Goal: Task Accomplishment & Management: Use online tool/utility

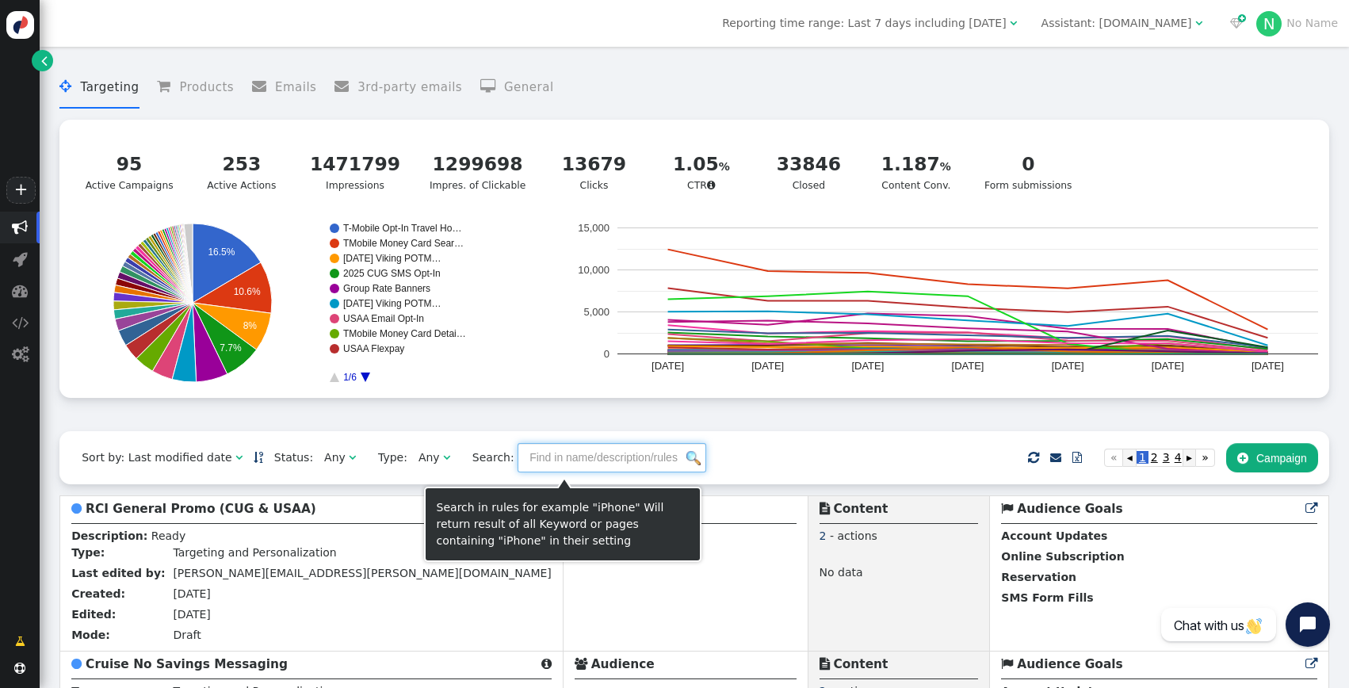
click at [560, 472] on input "text" at bounding box center [612, 457] width 189 height 29
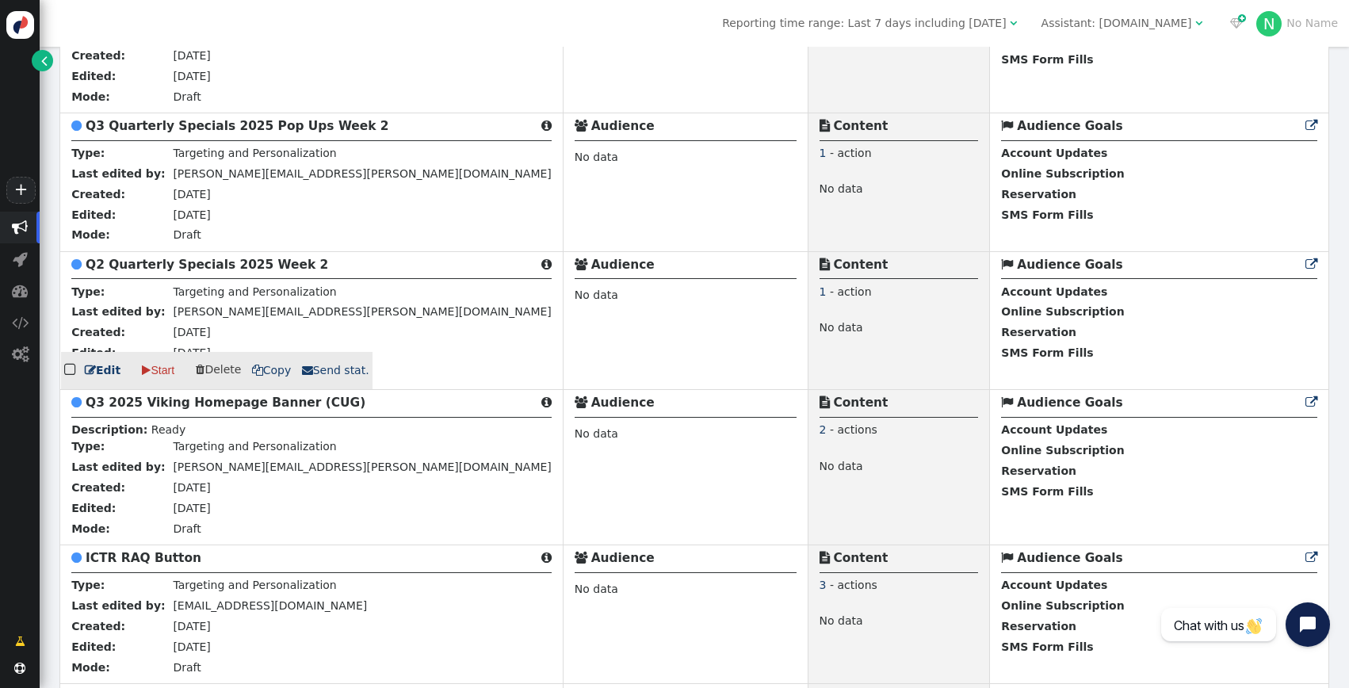
scroll to position [1991, 0]
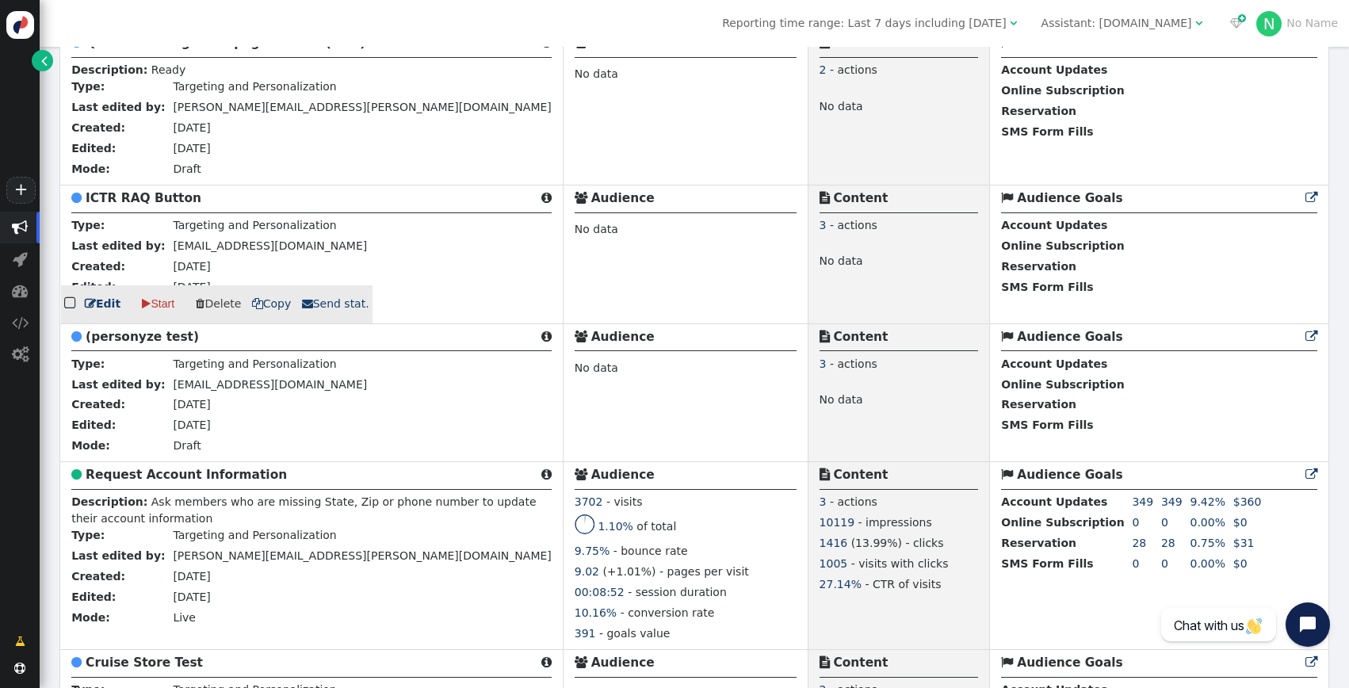
type input "icruise"
click at [98, 312] on link " Edit" at bounding box center [103, 304] width 36 height 17
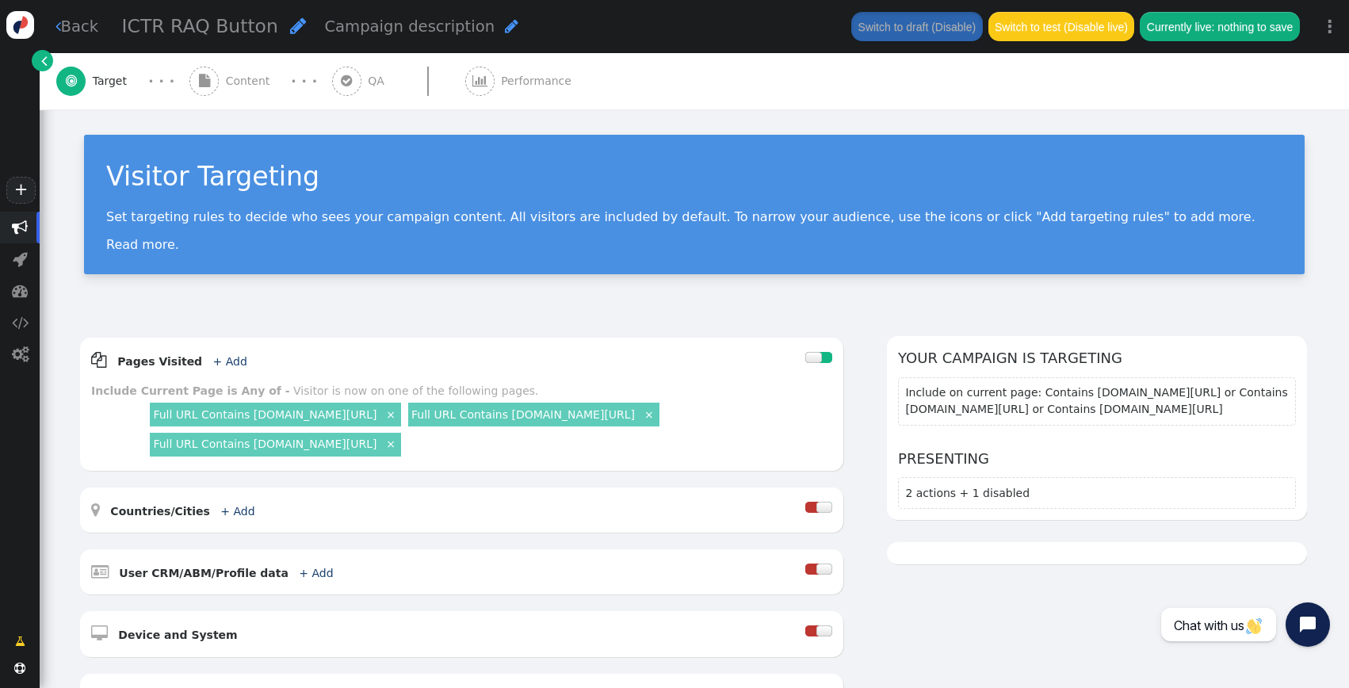
click at [218, 94] on div " Content" at bounding box center [232, 81] width 87 height 56
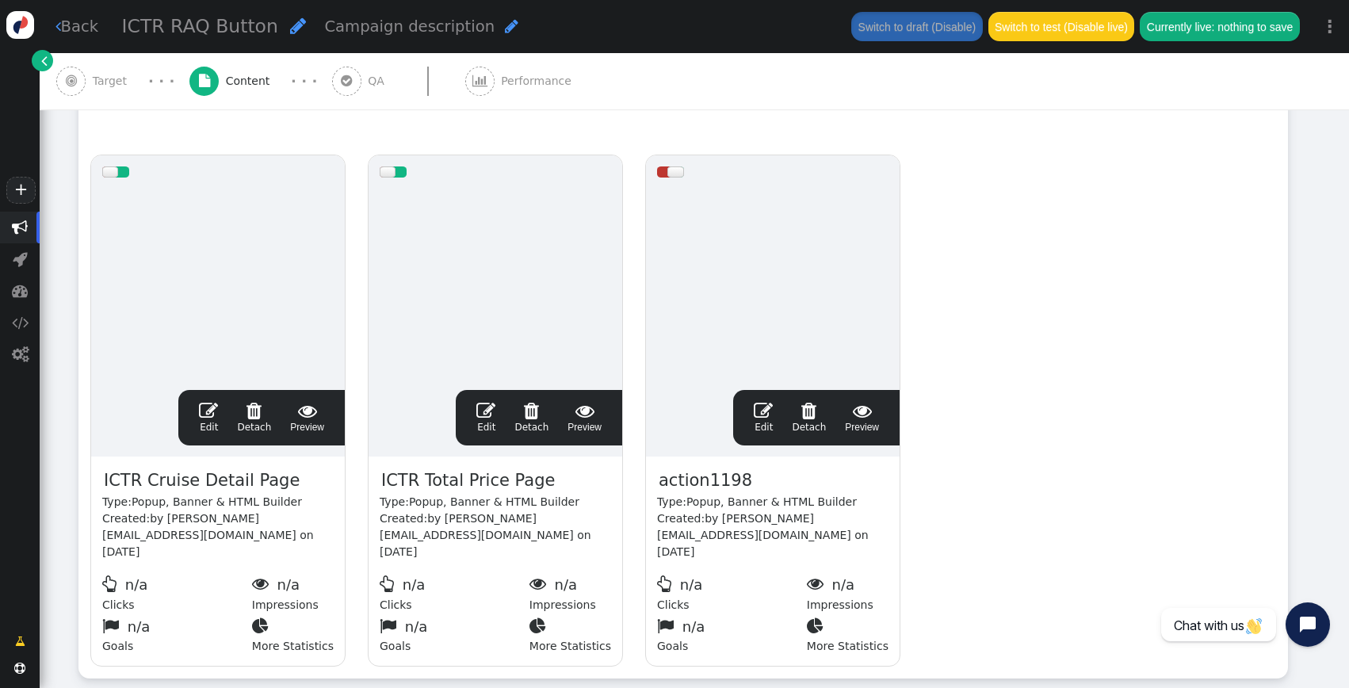
scroll to position [305, 0]
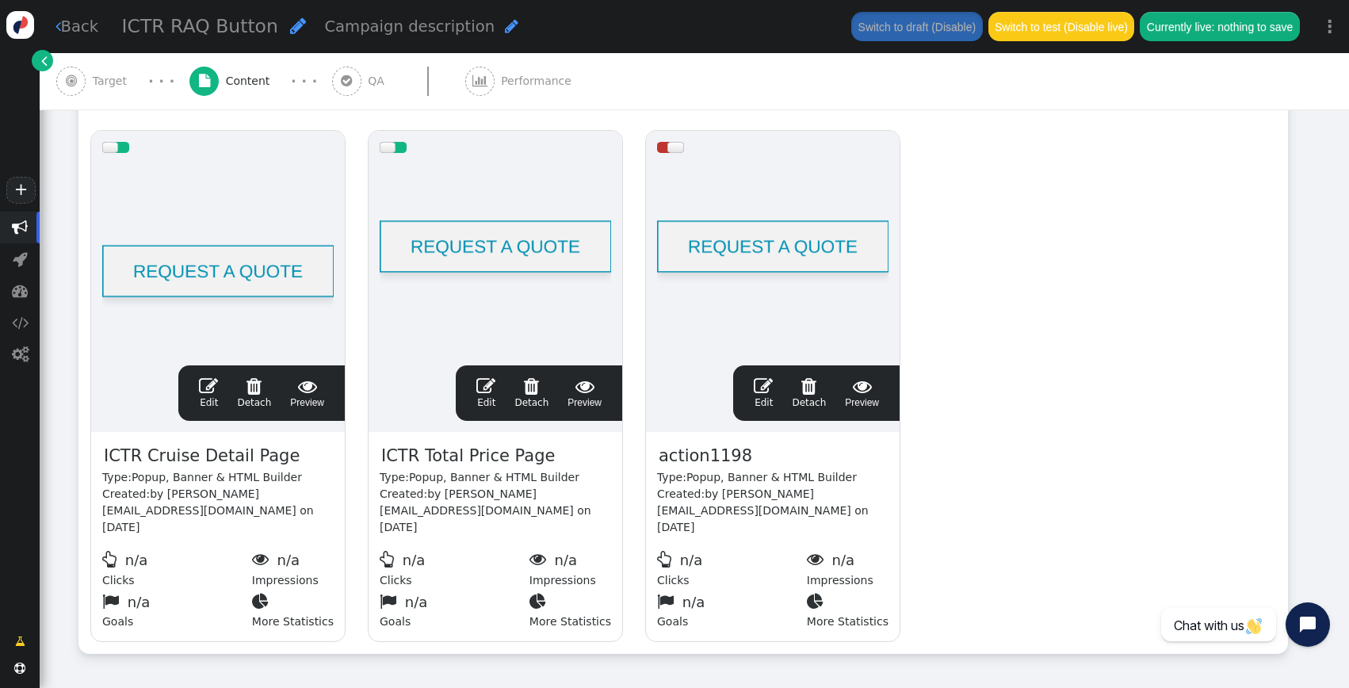
click at [96, 32] on link " Back" at bounding box center [77, 26] width 44 height 23
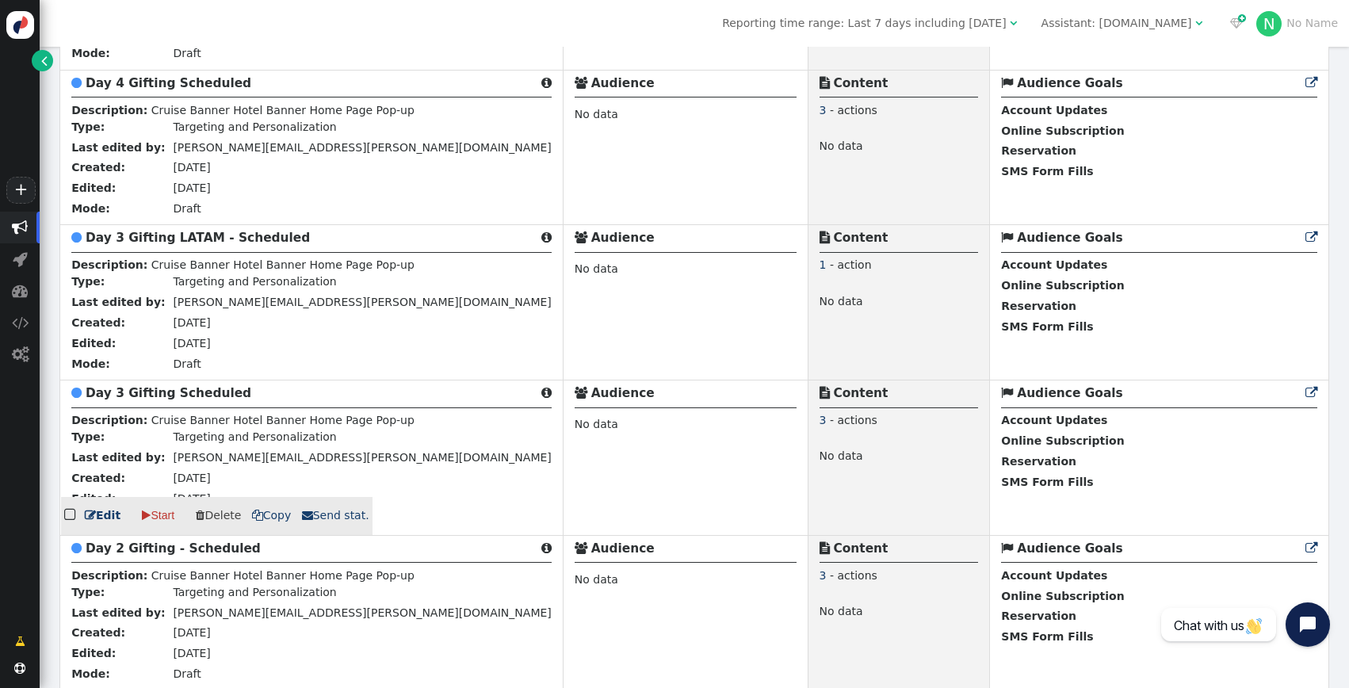
scroll to position [5025, 0]
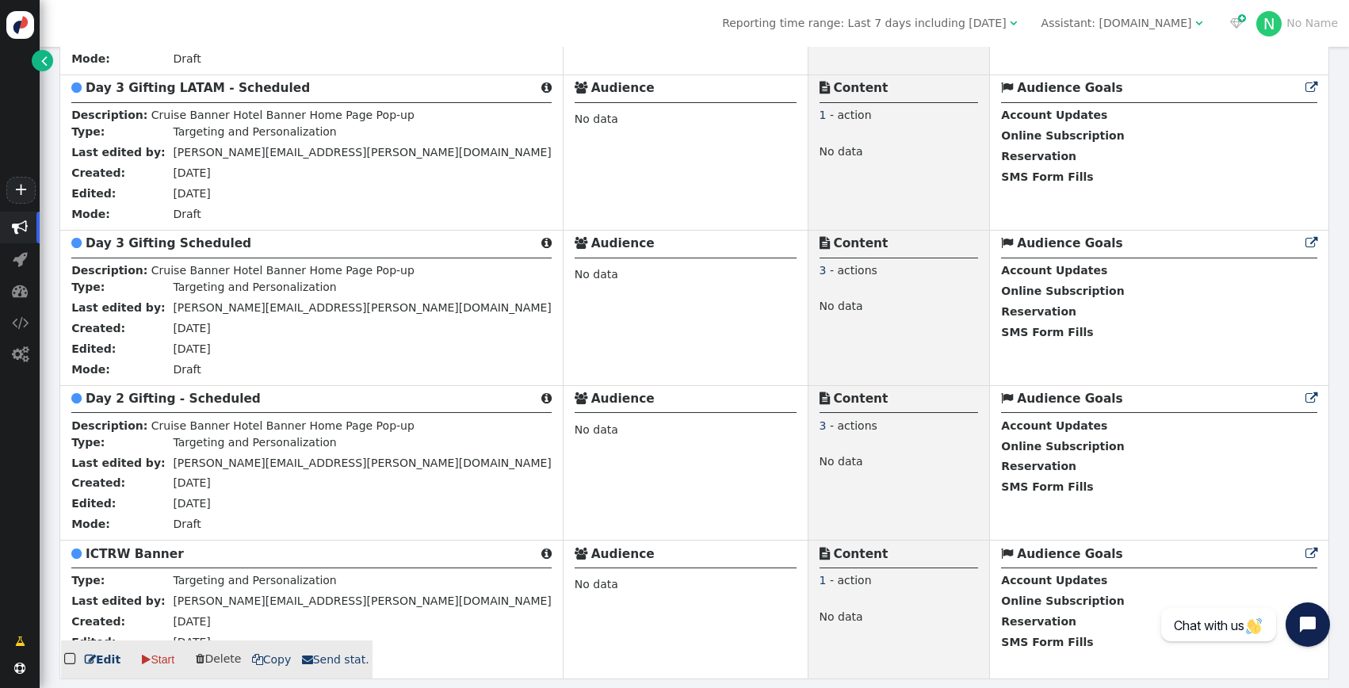
click at [224, 629] on td "[DATE]" at bounding box center [361, 624] width 382 height 21
click at [99, 656] on link " Edit" at bounding box center [103, 660] width 36 height 17
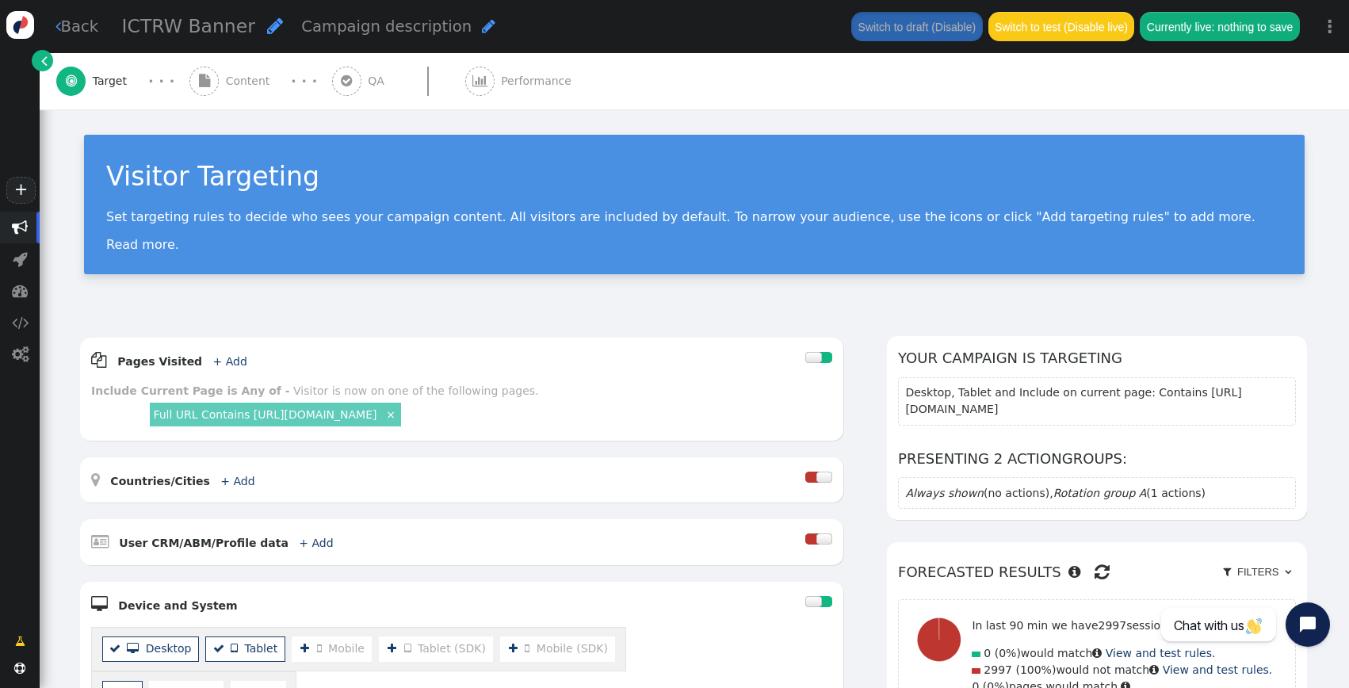
click at [205, 78] on span "" at bounding box center [204, 81] width 11 height 13
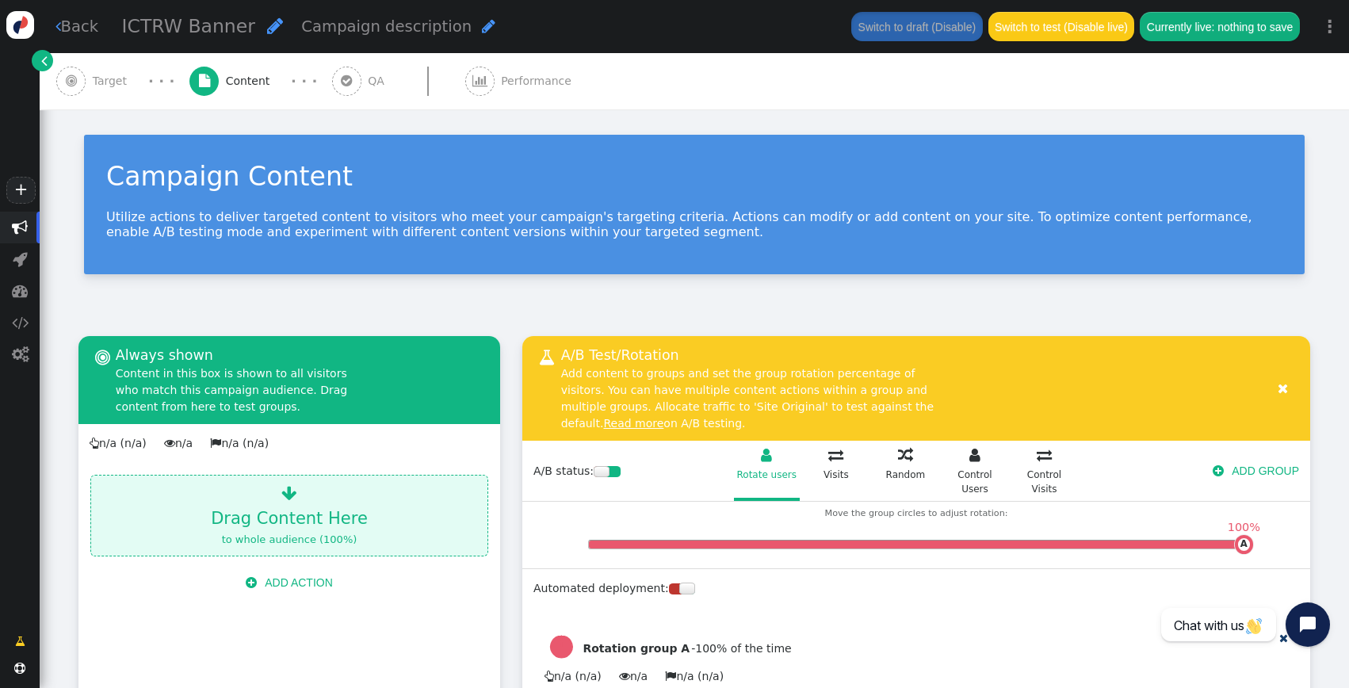
click at [90, 25] on link " Back" at bounding box center [77, 26] width 44 height 23
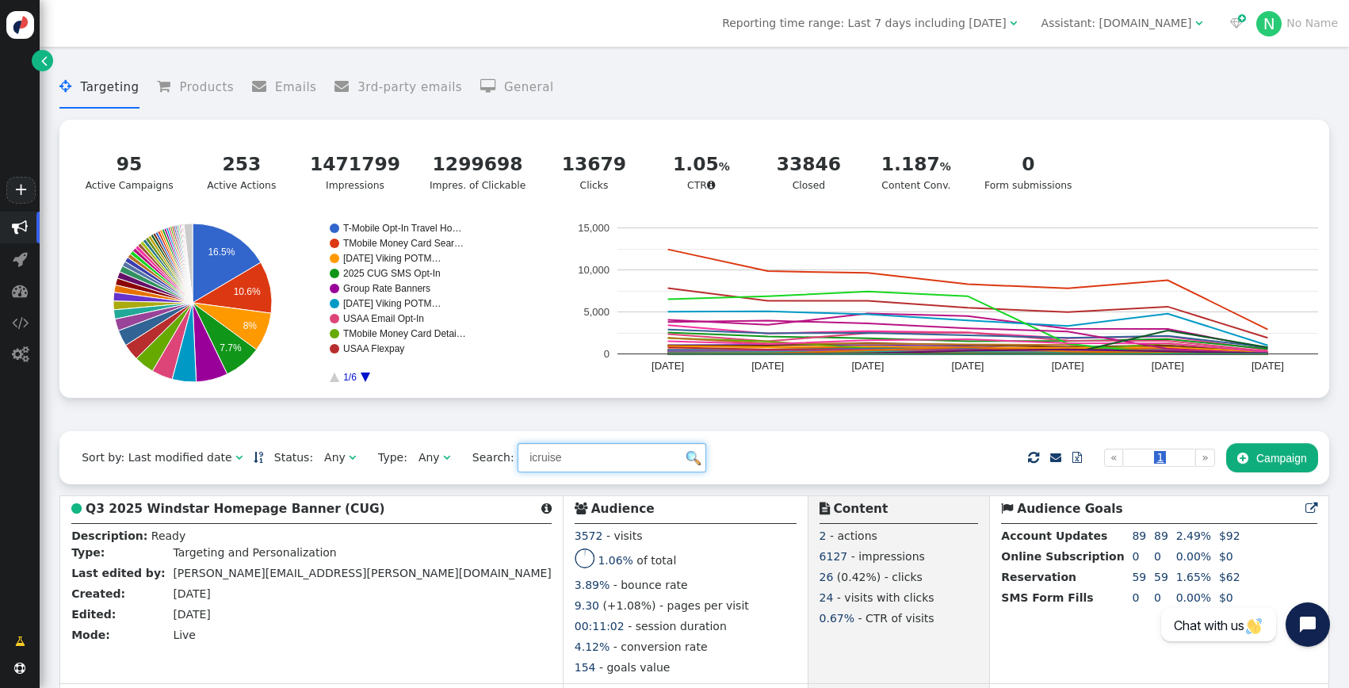
click at [600, 459] on input "icruise" at bounding box center [612, 457] width 189 height 29
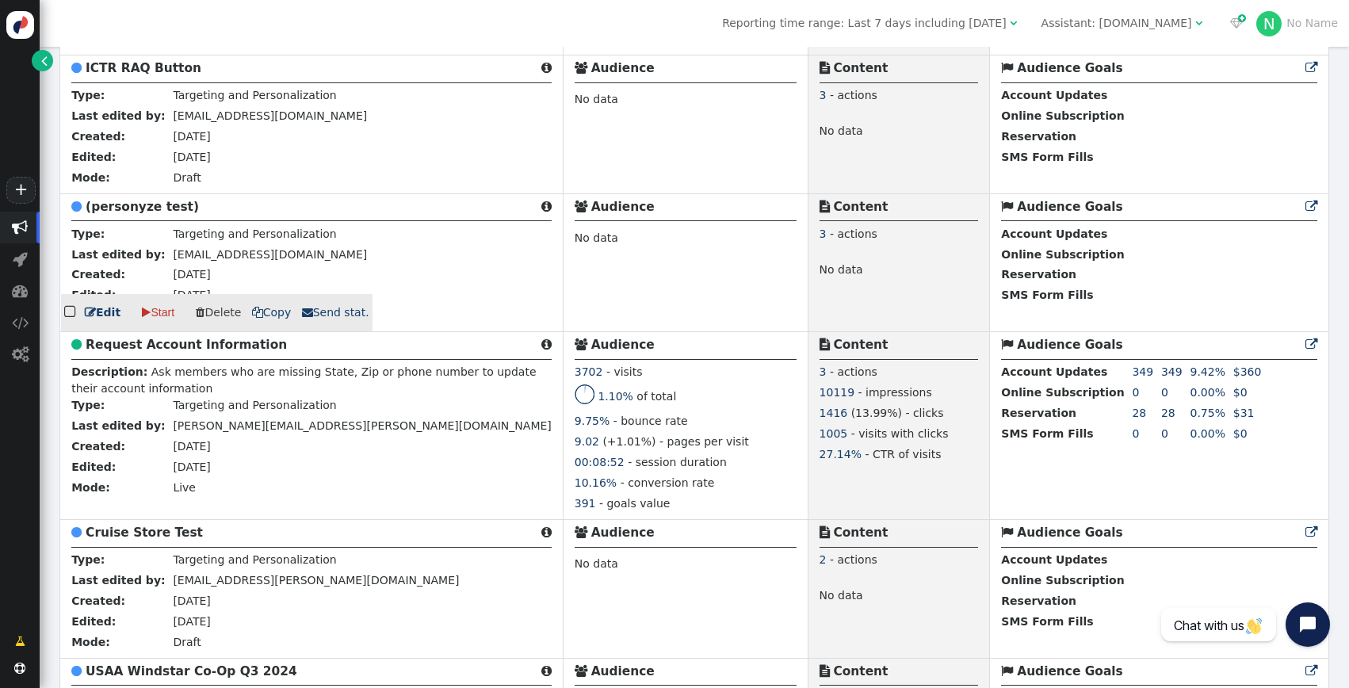
scroll to position [2127, 0]
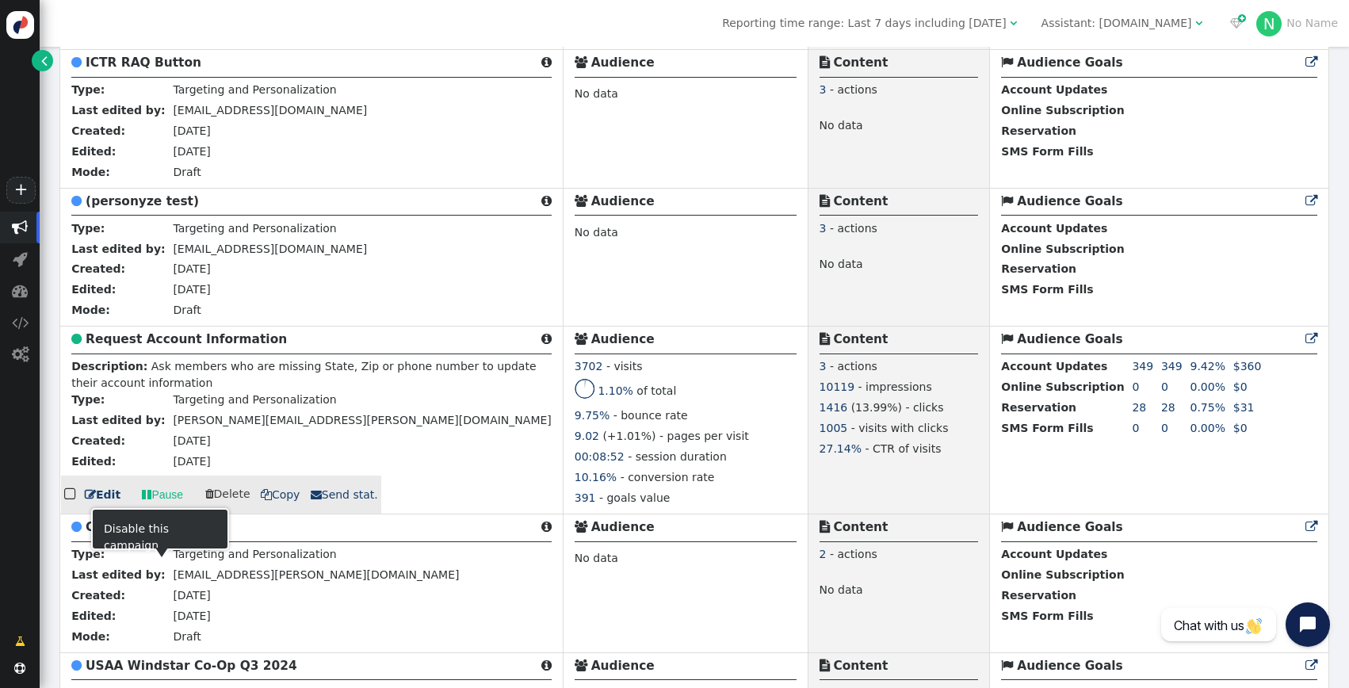
click at [102, 503] on link " Edit" at bounding box center [103, 495] width 36 height 17
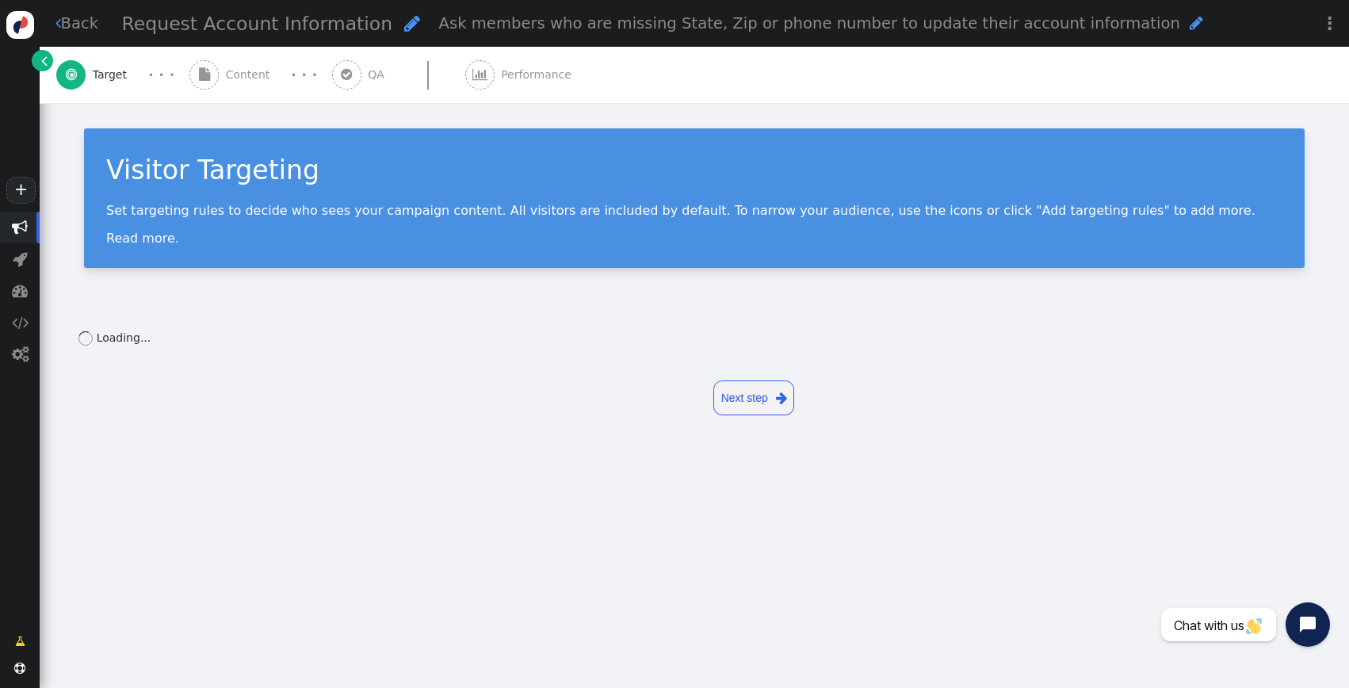
click at [210, 75] on span "" at bounding box center [203, 74] width 29 height 29
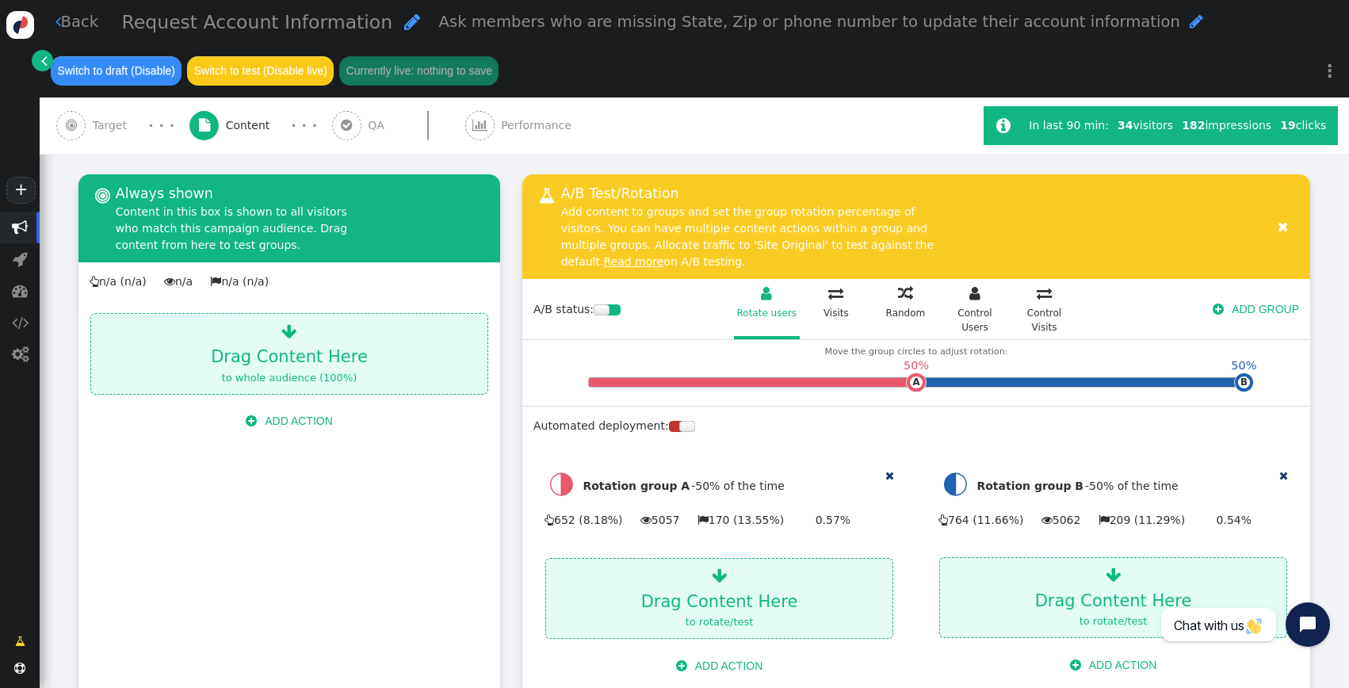
scroll to position [211, 0]
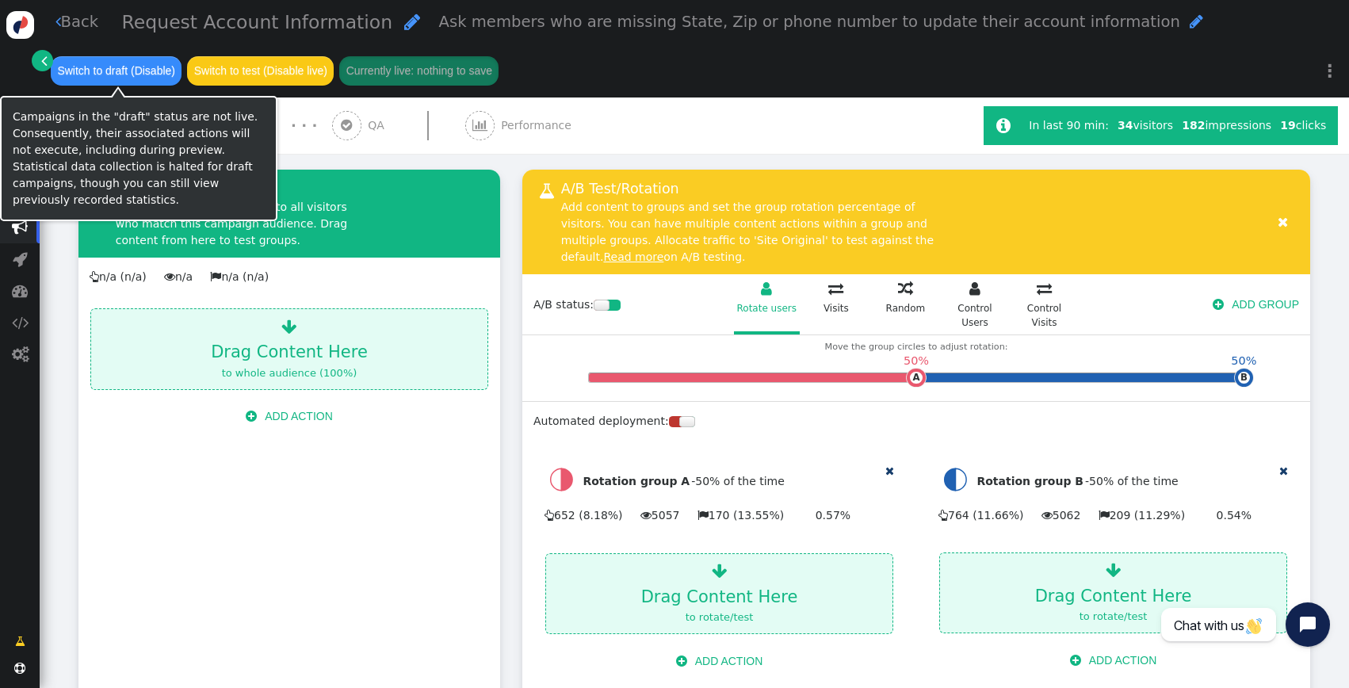
click at [117, 121] on div "Campaigns in the "draft" status are not live. Consequently, their associated ac…" at bounding box center [139, 159] width 252 height 100
click at [97, 123] on div "Campaigns in the "draft" status are not live. Consequently, their associated ac…" at bounding box center [139, 159] width 252 height 100
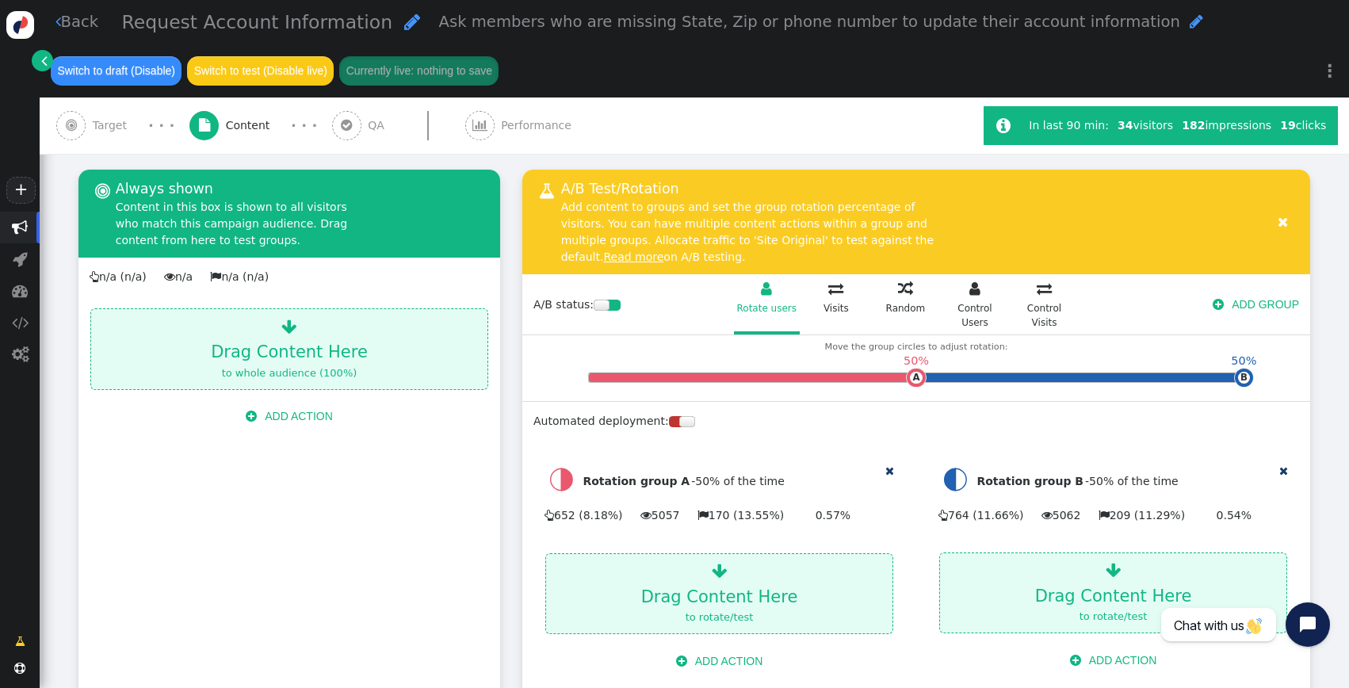
click at [77, 134] on span "" at bounding box center [70, 125] width 29 height 29
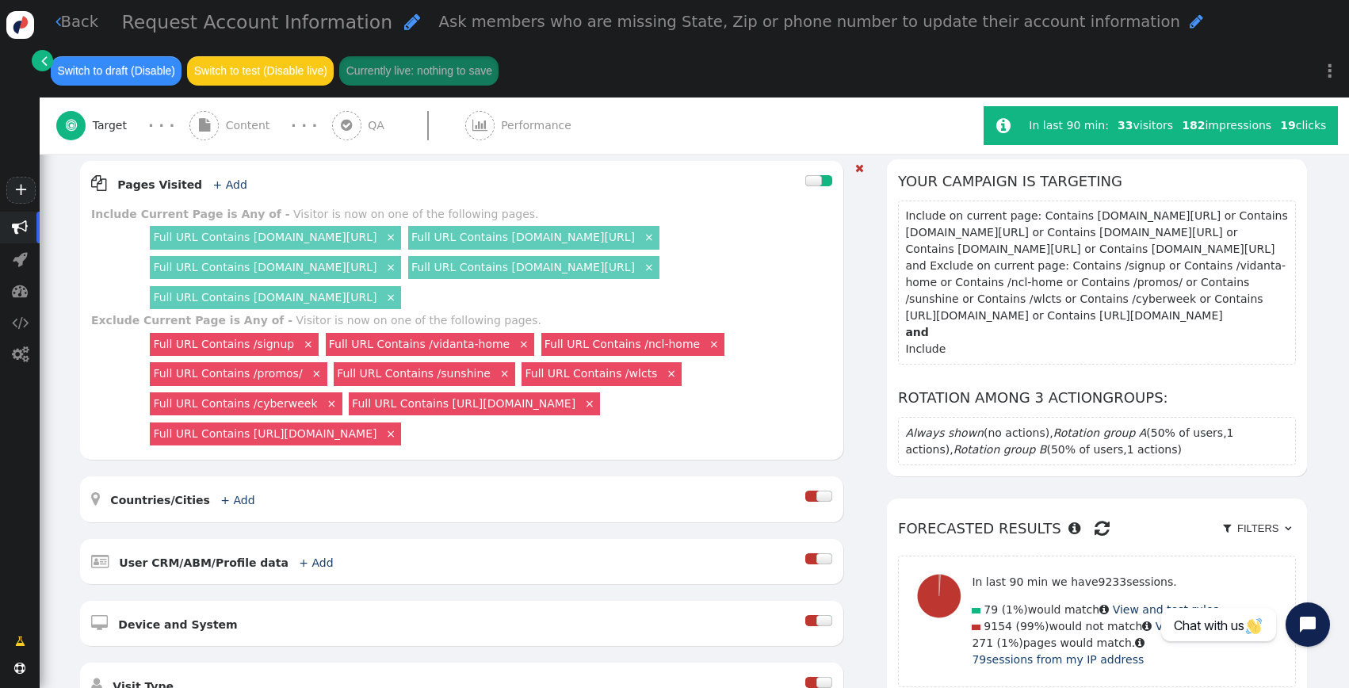
scroll to position [147, 0]
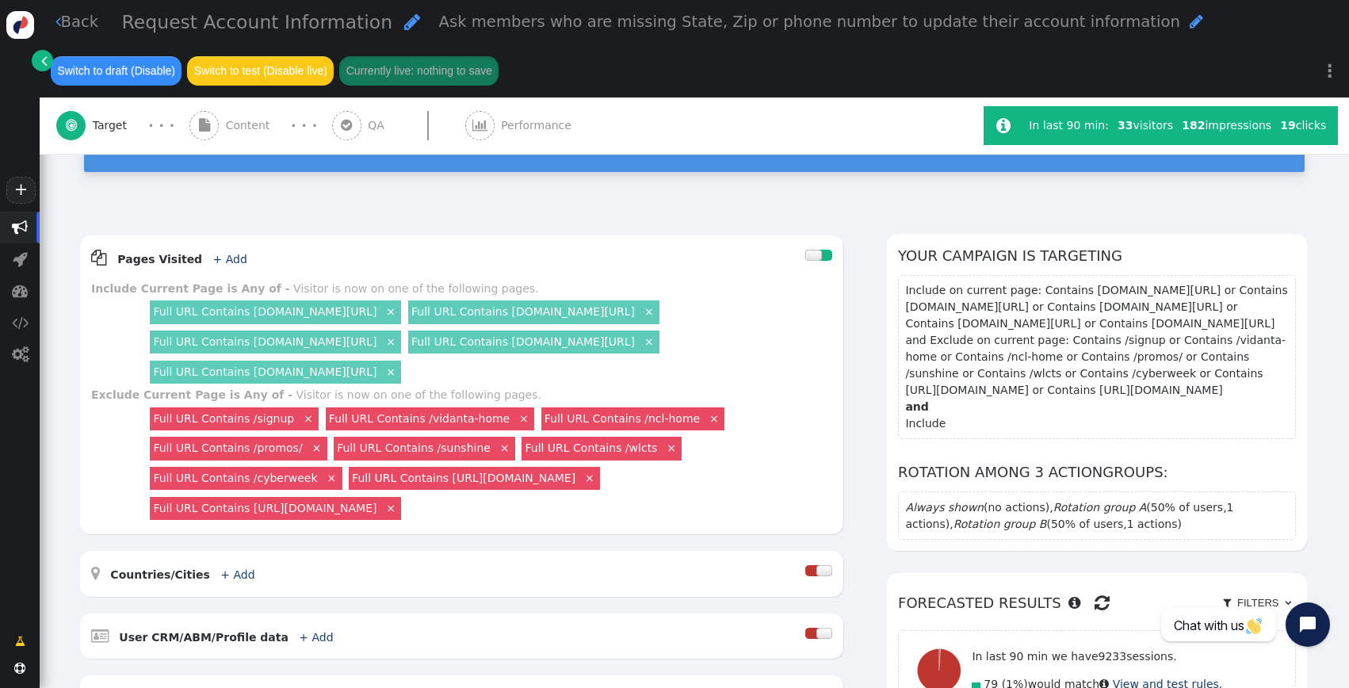
click at [68, 19] on link " Back" at bounding box center [77, 21] width 44 height 23
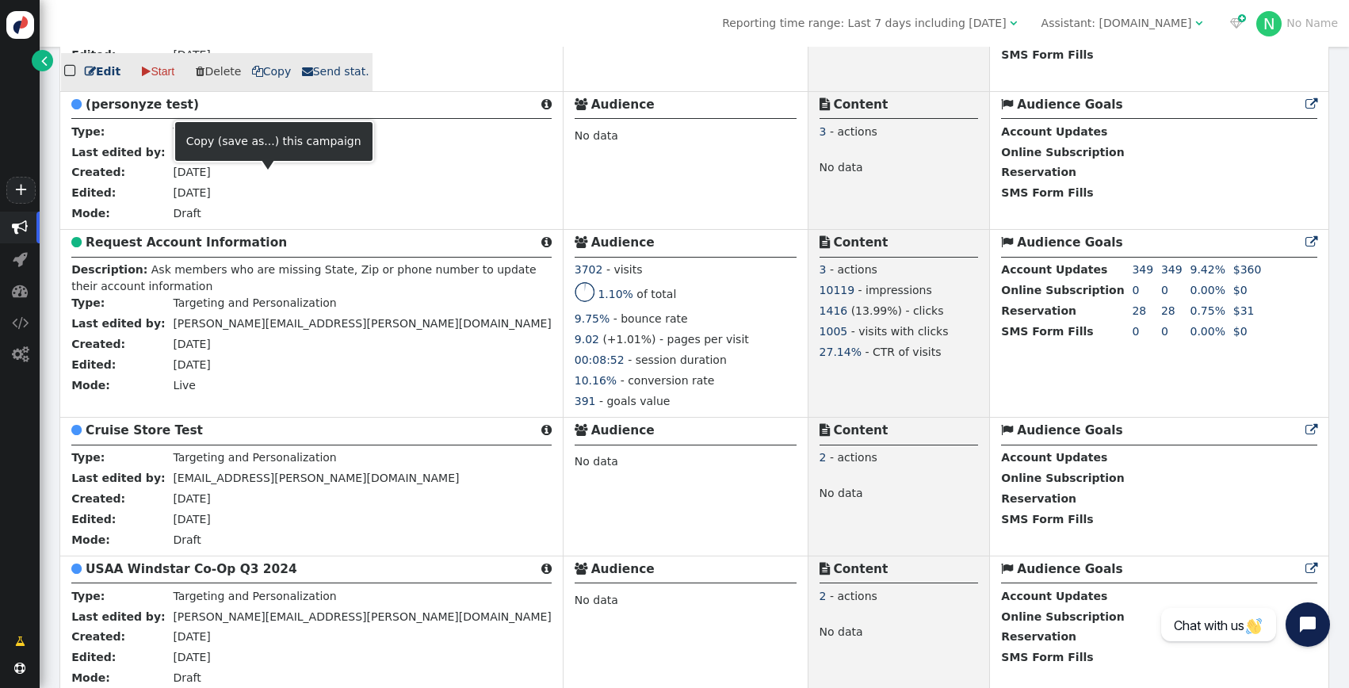
scroll to position [2190, 0]
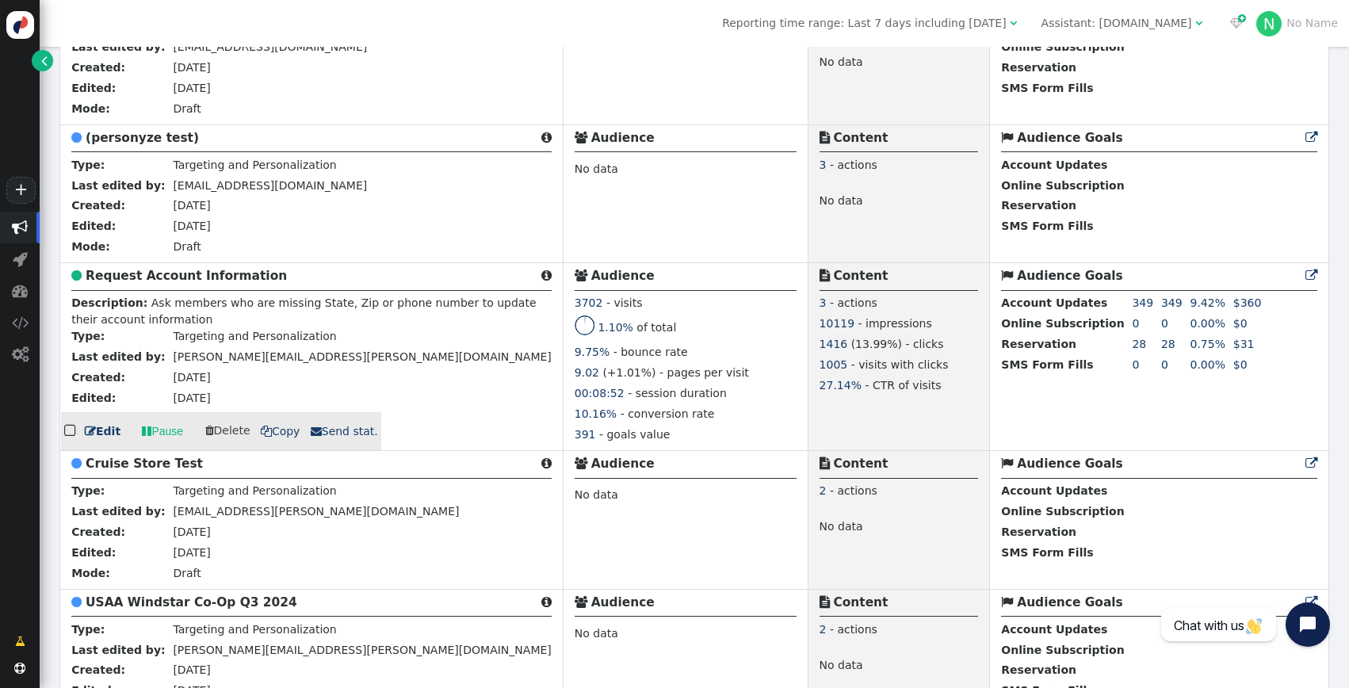
click at [102, 440] on link " Edit" at bounding box center [103, 431] width 36 height 17
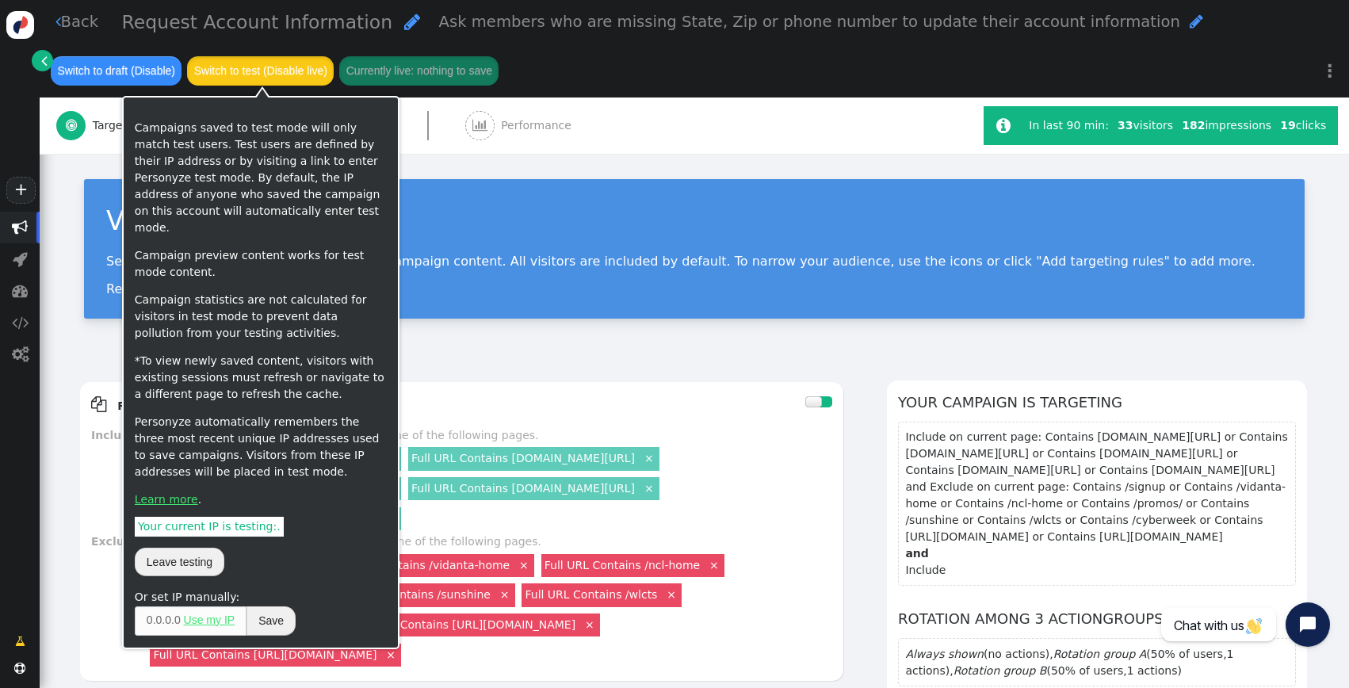
click at [270, 69] on button "Switch to test (Disable live)" at bounding box center [260, 70] width 147 height 29
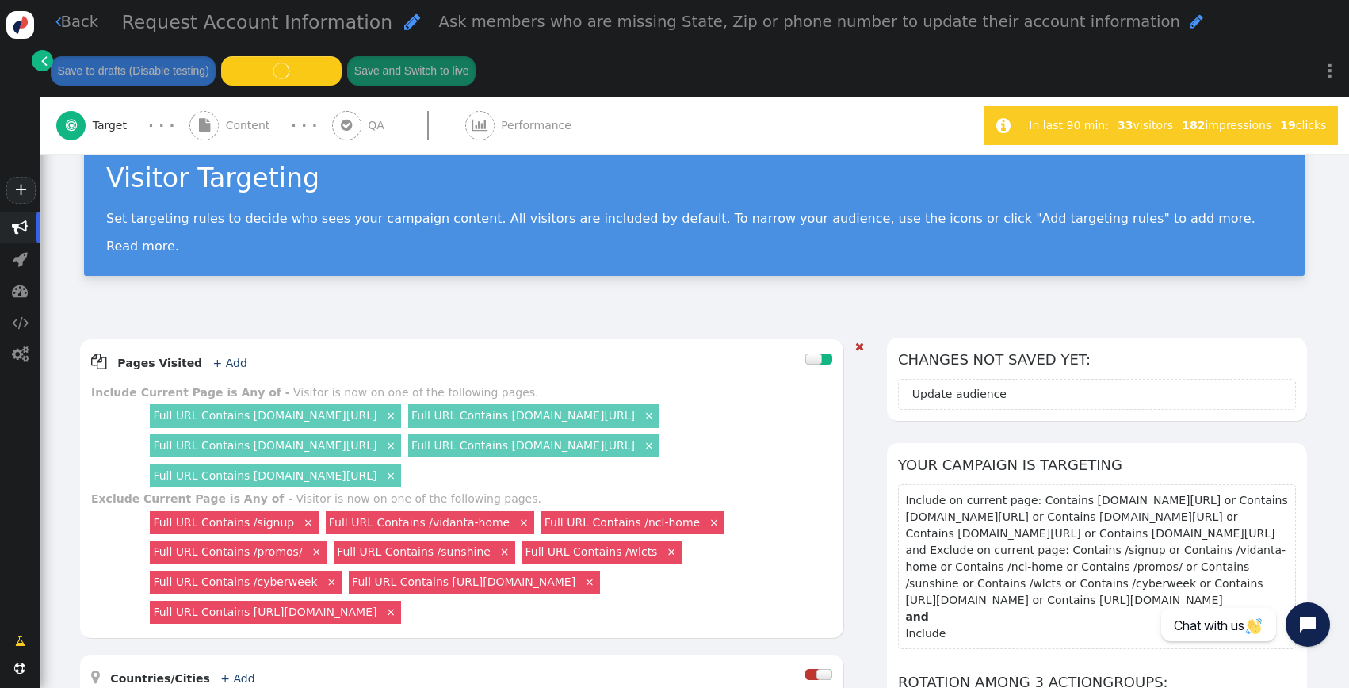
scroll to position [48, 0]
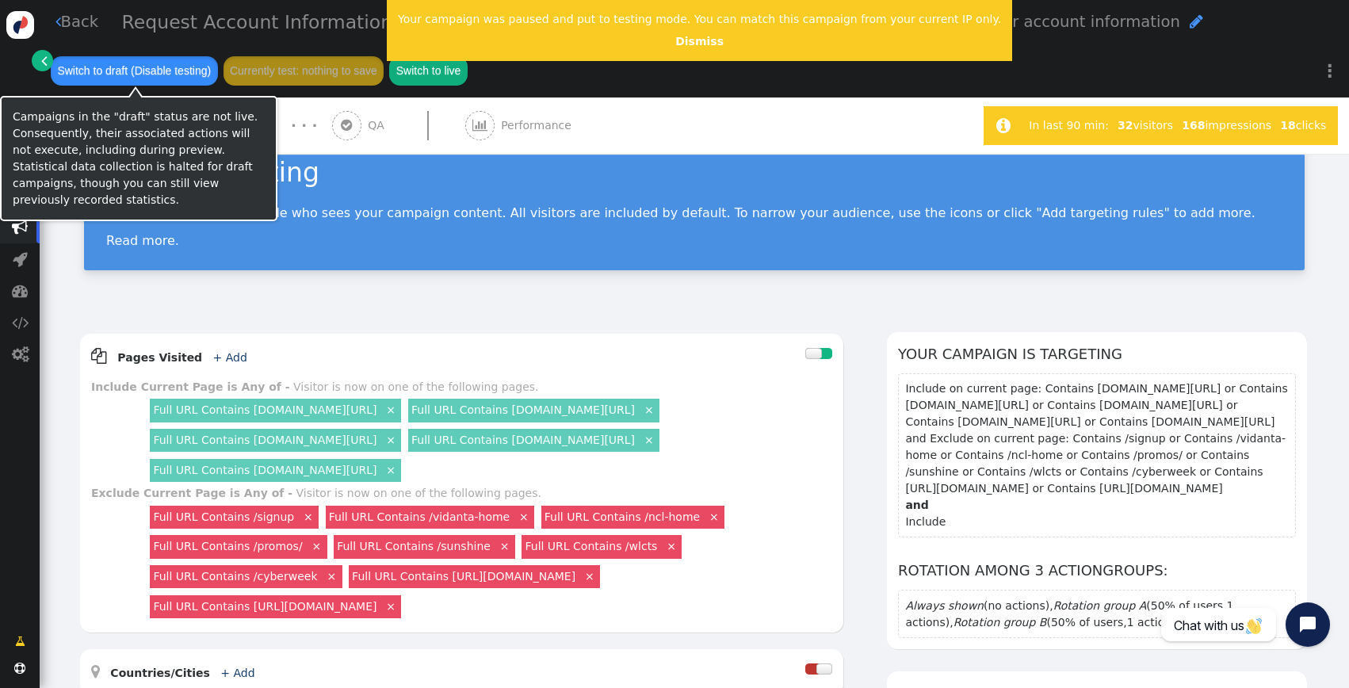
click at [141, 78] on button "Switch to draft (Disable testing)" at bounding box center [134, 70] width 167 height 29
